Goal: Navigation & Orientation: Find specific page/section

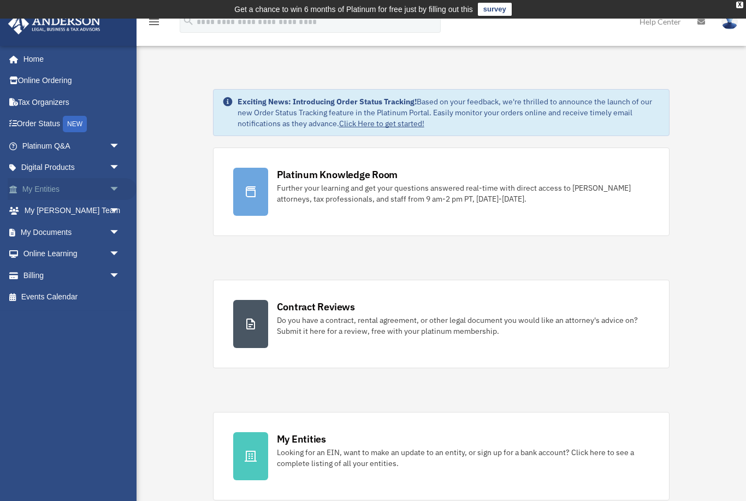
click at [113, 183] on span "arrow_drop_down" at bounding box center [120, 189] width 22 height 22
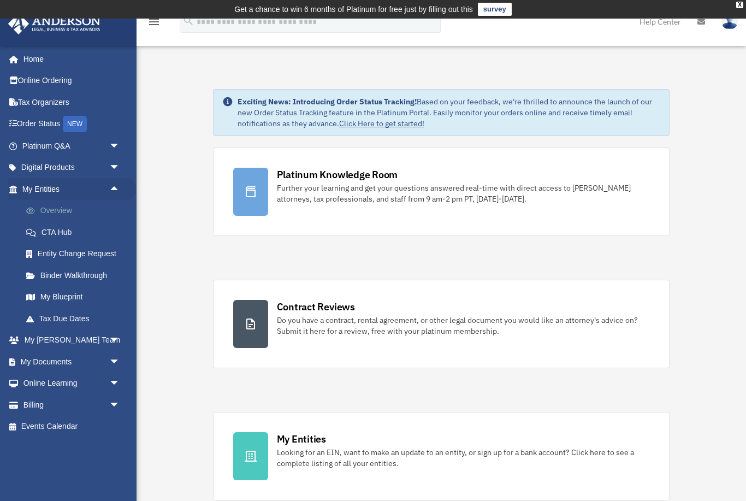
click at [58, 211] on link "Overview" at bounding box center [75, 211] width 121 height 22
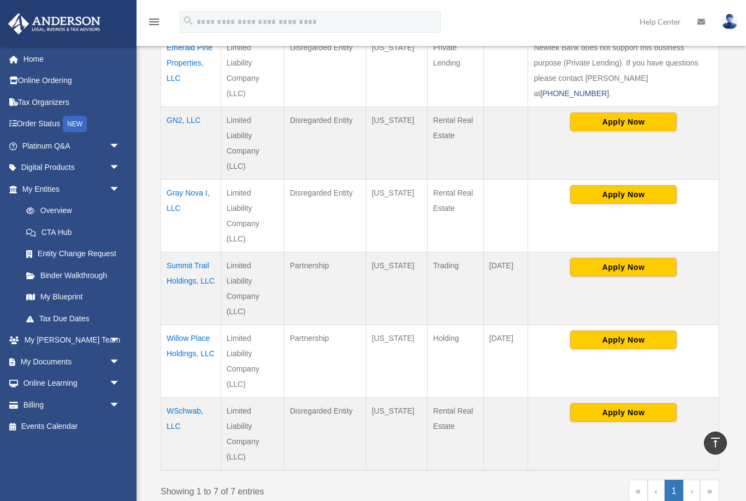
scroll to position [409, 0]
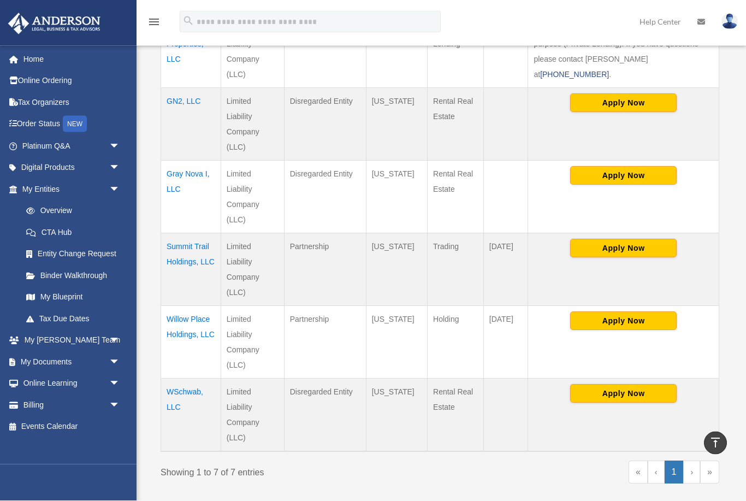
click at [181, 392] on td "WSchwab, LLC" at bounding box center [191, 414] width 60 height 73
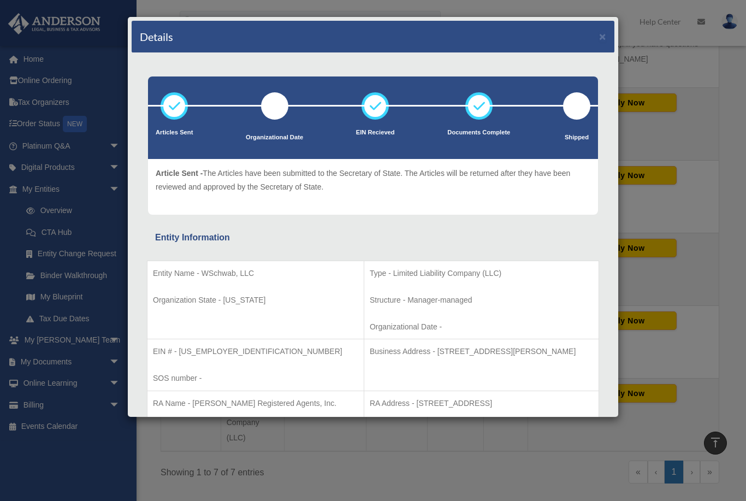
scroll to position [0, 0]
click at [602, 38] on button "×" at bounding box center [602, 36] width 7 height 11
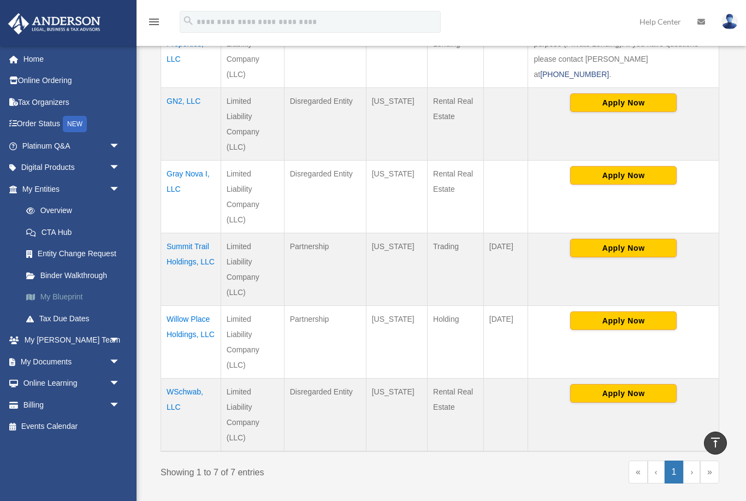
click at [66, 296] on link "My Blueprint" at bounding box center [75, 297] width 121 height 22
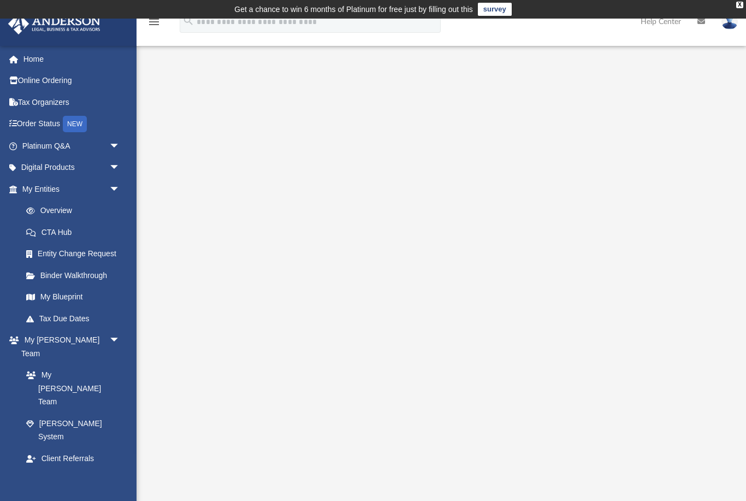
scroll to position [6, 0]
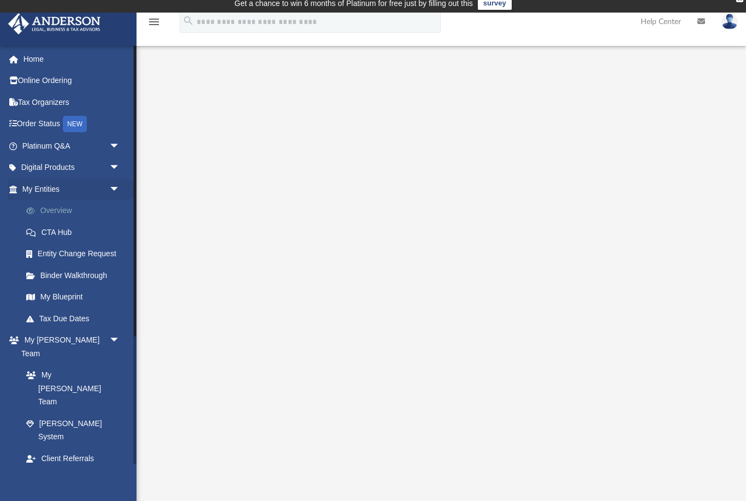
click at [56, 206] on link "Overview" at bounding box center [75, 211] width 121 height 22
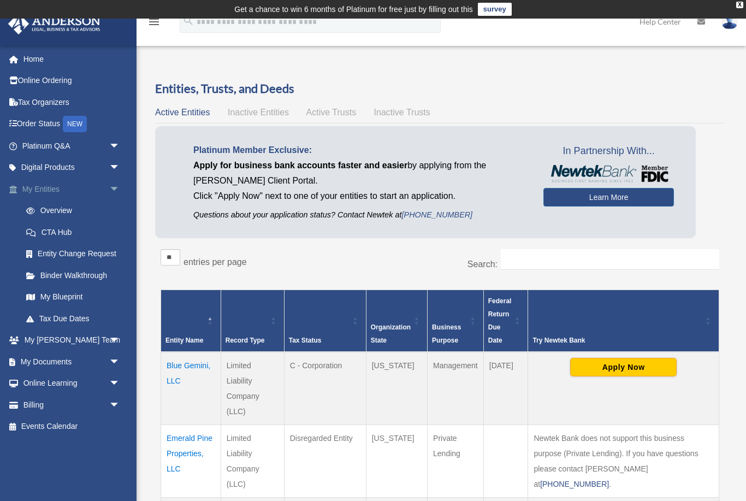
click at [113, 187] on span "arrow_drop_down" at bounding box center [120, 189] width 22 height 22
